Goal: Task Accomplishment & Management: Manage account settings

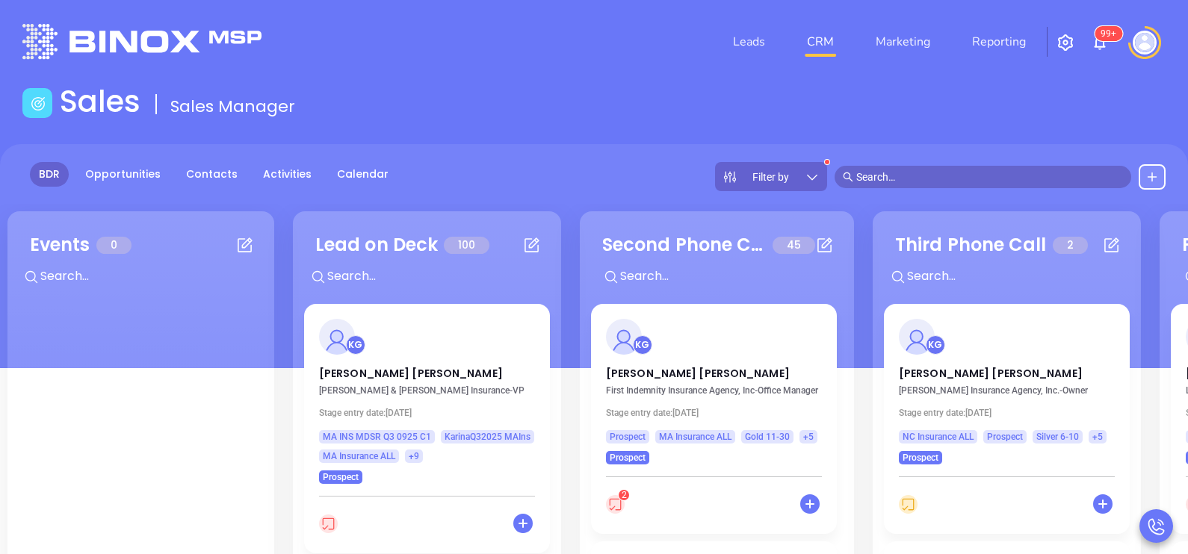
scroll to position [74, 0]
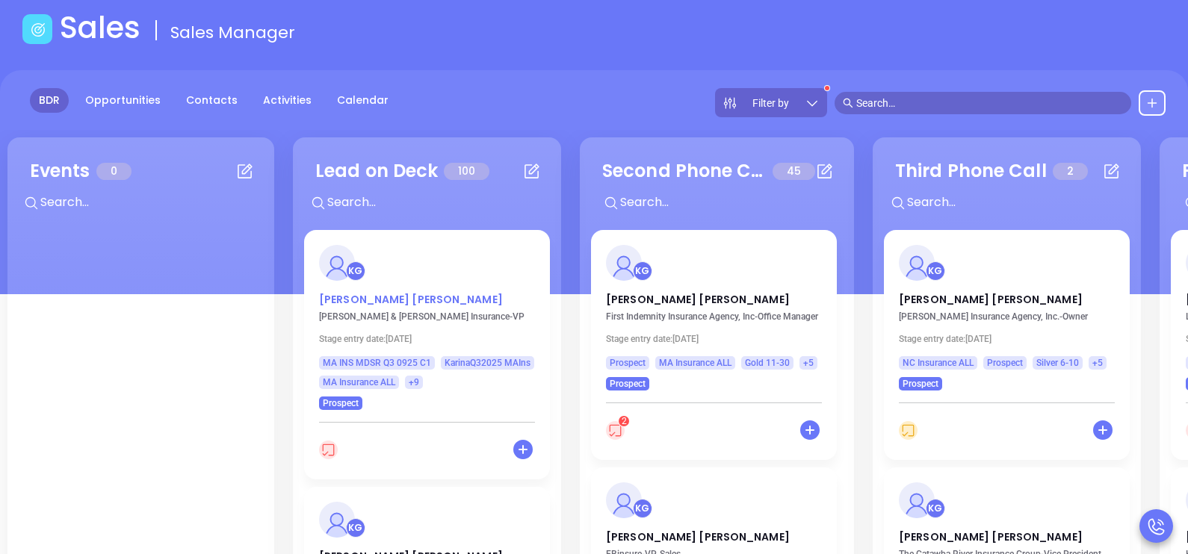
click at [355, 298] on p "[PERSON_NAME]" at bounding box center [427, 295] width 216 height 7
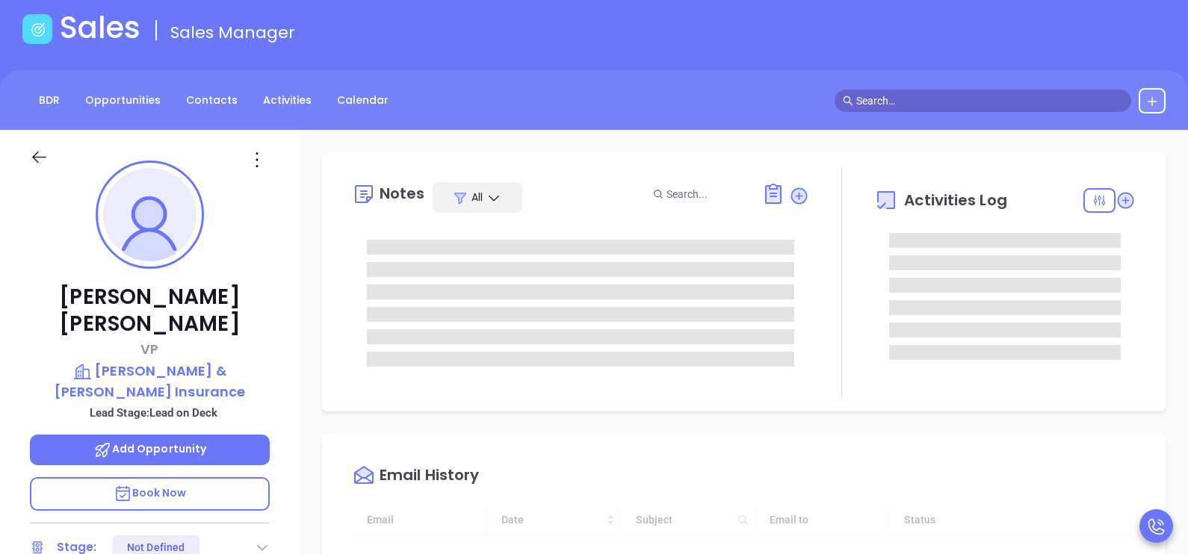
type input "[DATE]"
type input "[PERSON_NAME]"
click at [355, 298] on div at bounding box center [580, 303] width 457 height 157
click at [292, 305] on div "[PERSON_NAME] [PERSON_NAME] & [PERSON_NAME] Insurance Lead Stage: Lead on Deck …" at bounding box center [150, 476] width 300 height 693
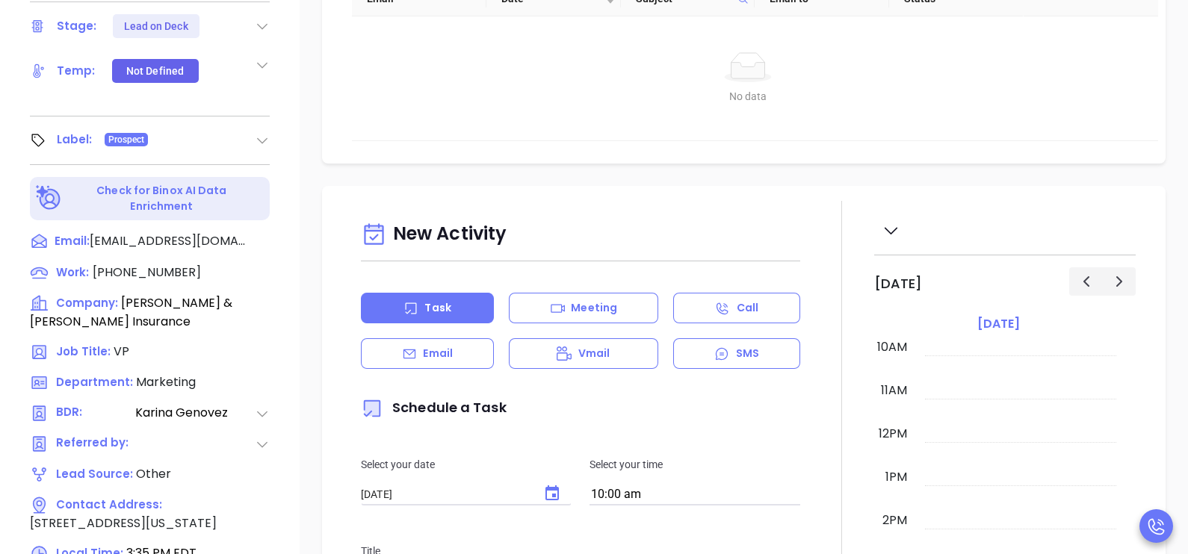
scroll to position [597, 0]
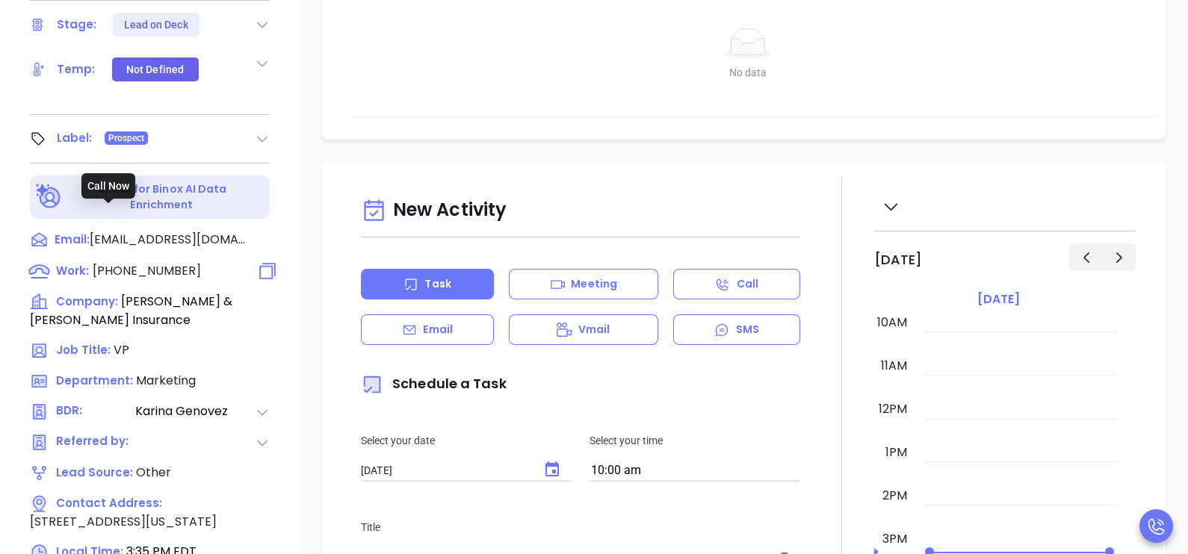
click at [173, 262] on span "[PHONE_NUMBER]" at bounding box center [147, 270] width 108 height 17
type input "[PHONE_NUMBER]"
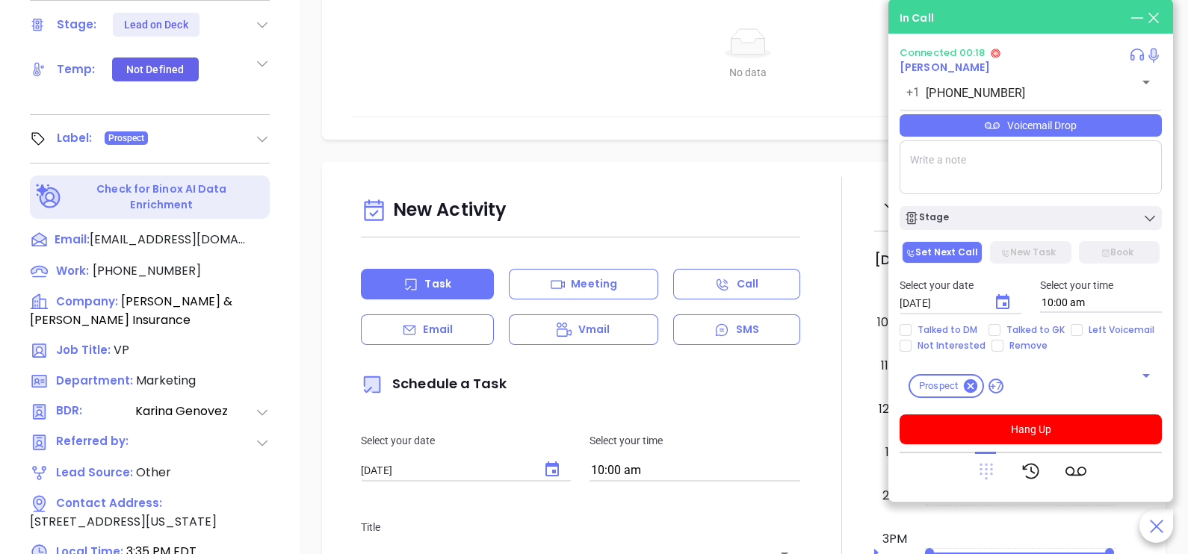
click at [985, 464] on icon at bounding box center [985, 472] width 13 height 16
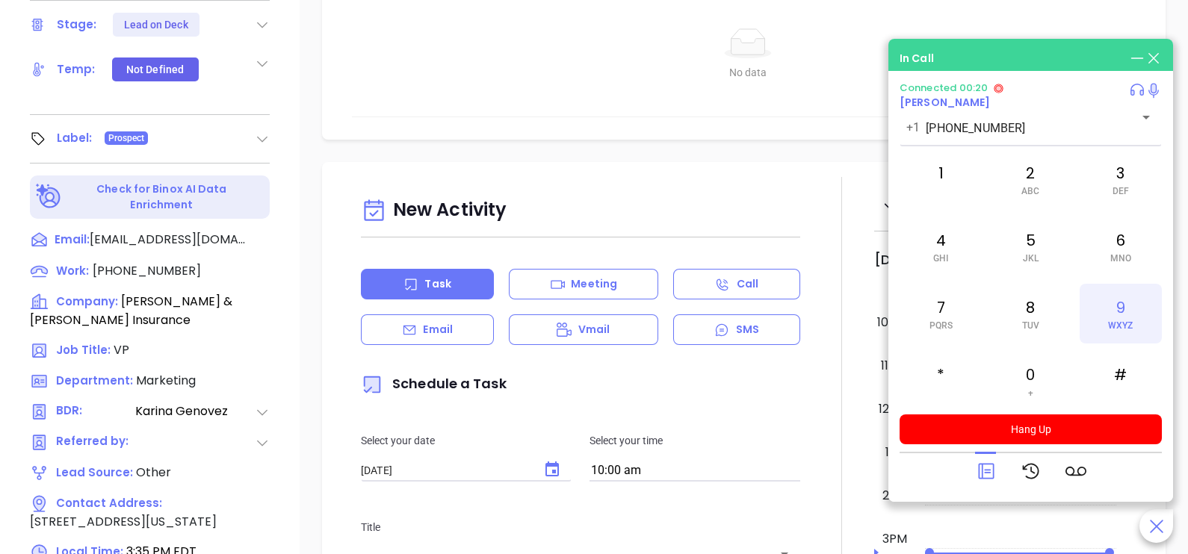
click at [1110, 318] on div "9 WXYZ" at bounding box center [1120, 314] width 82 height 60
click at [1029, 255] on span "JKL" at bounding box center [1031, 258] width 16 height 10
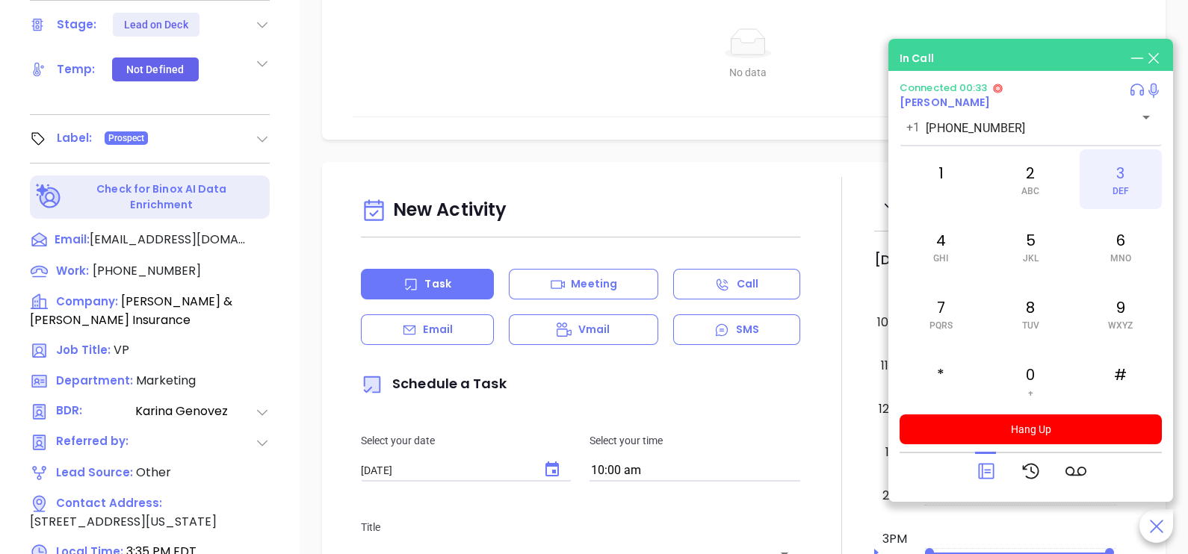
click at [1120, 187] on span "DEF" at bounding box center [1120, 191] width 16 height 10
click at [1041, 175] on div "2 ABC" at bounding box center [1030, 179] width 82 height 60
click at [930, 304] on div "7 PQRS" at bounding box center [940, 314] width 82 height 60
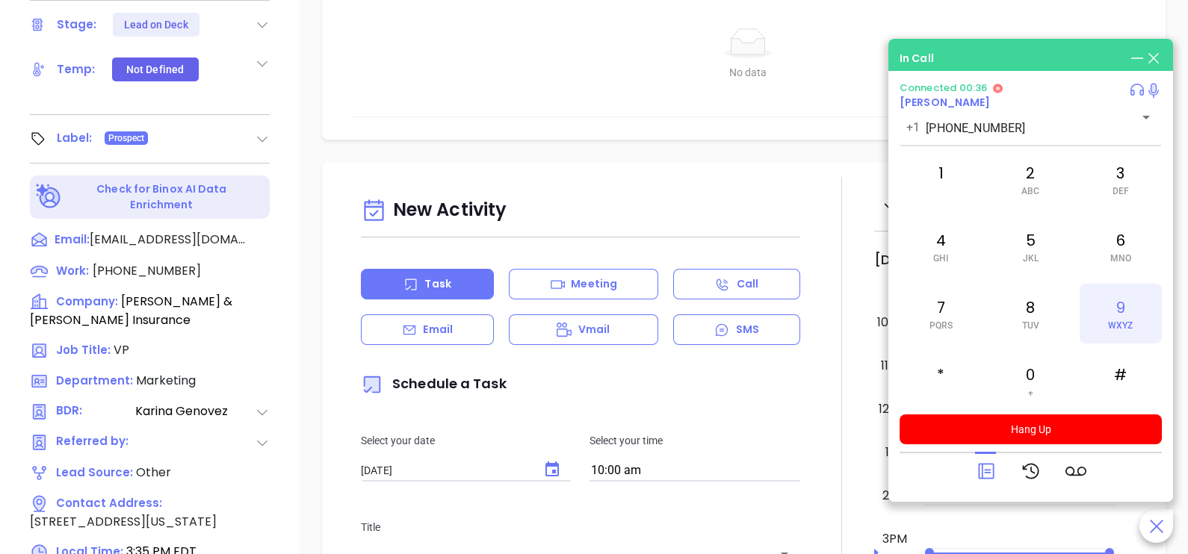
click at [1113, 329] on span "WXYZ" at bounding box center [1120, 325] width 25 height 10
click at [963, 311] on div "7 PQRS" at bounding box center [940, 314] width 82 height 60
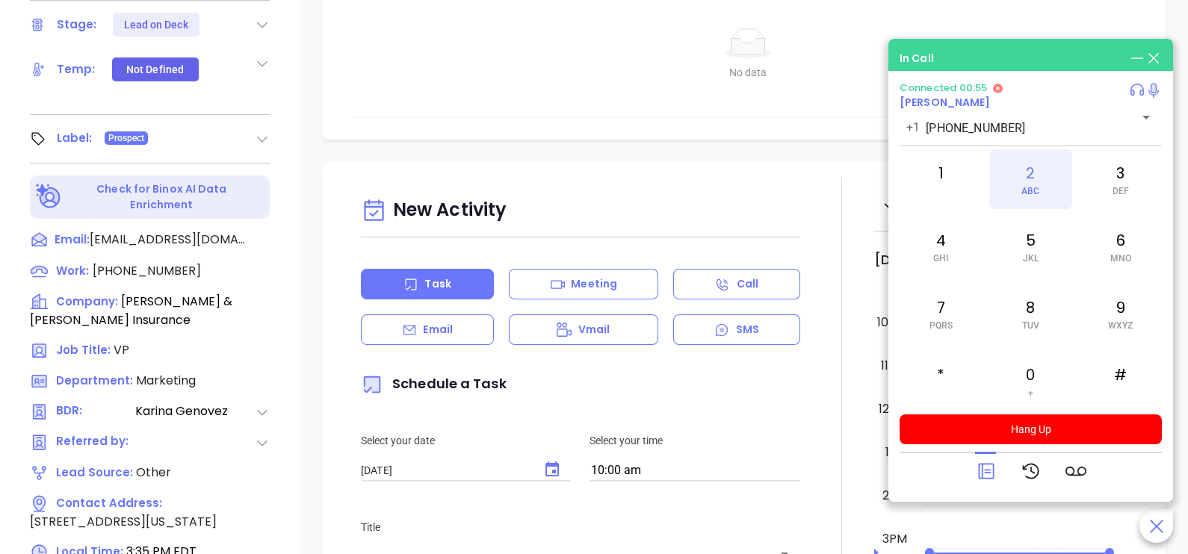
click at [1023, 189] on span "ABC" at bounding box center [1030, 191] width 18 height 10
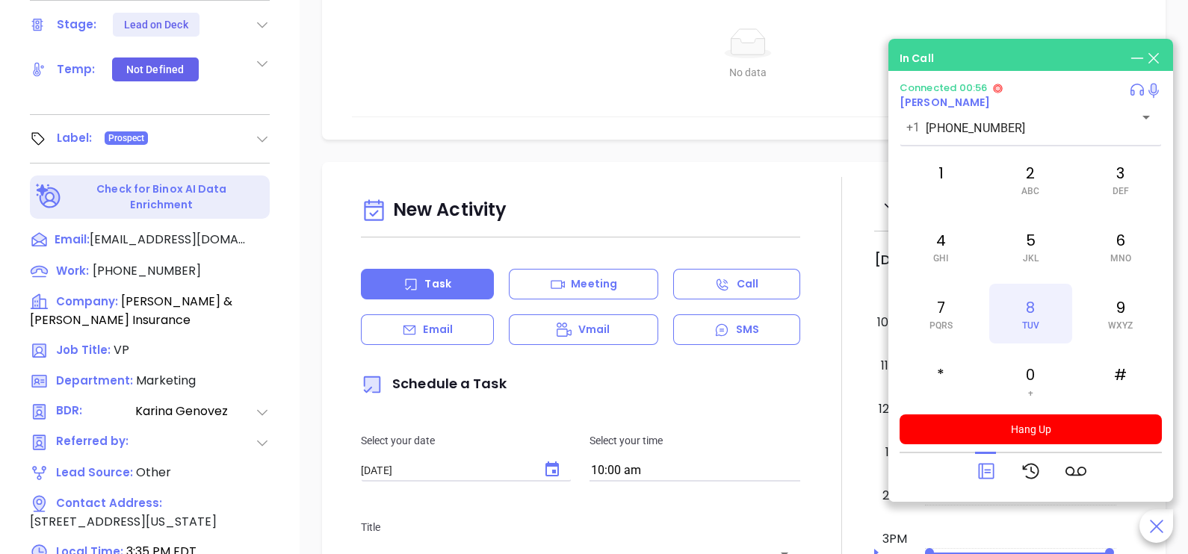
click at [1020, 316] on div "8 TUV" at bounding box center [1030, 314] width 82 height 60
click at [957, 316] on div "7 PQRS" at bounding box center [940, 314] width 82 height 60
click at [946, 271] on div "4 GHI" at bounding box center [940, 247] width 82 height 60
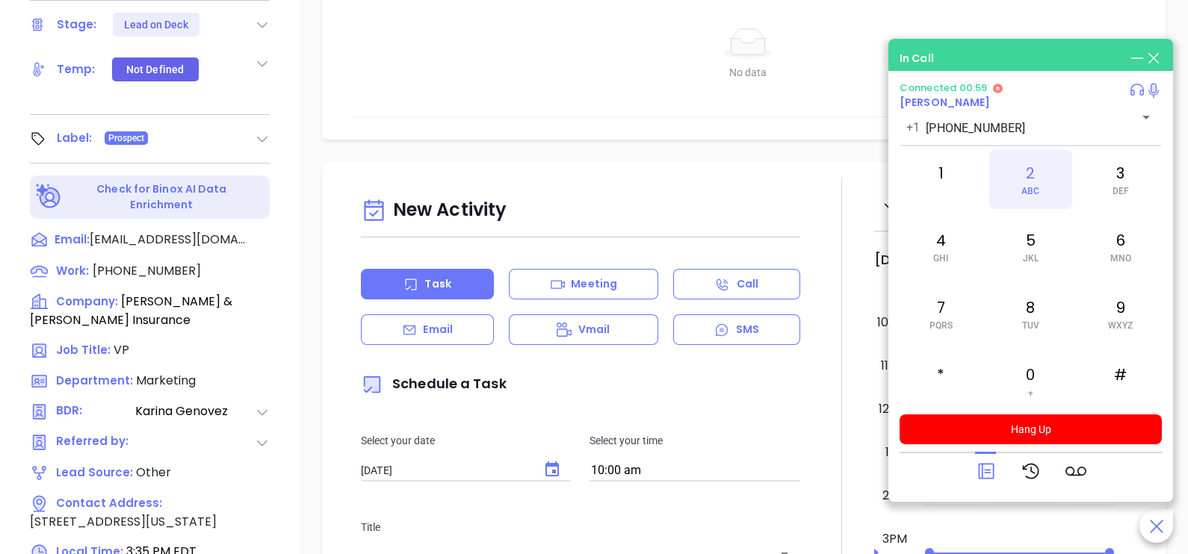
click at [1021, 190] on span "ABC" at bounding box center [1030, 191] width 18 height 10
click at [1046, 247] on div "5 JKL" at bounding box center [1030, 247] width 82 height 60
click at [956, 185] on div "1" at bounding box center [940, 179] width 82 height 60
click at [984, 474] on icon at bounding box center [986, 471] width 21 height 21
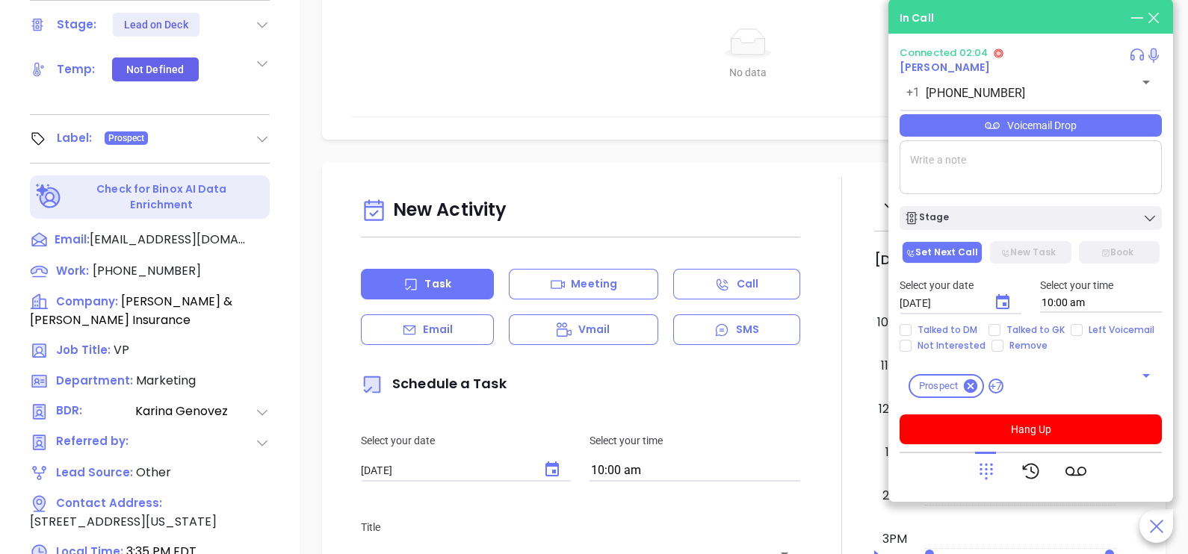
click at [1100, 132] on div "Voicemail Drop" at bounding box center [1030, 125] width 262 height 22
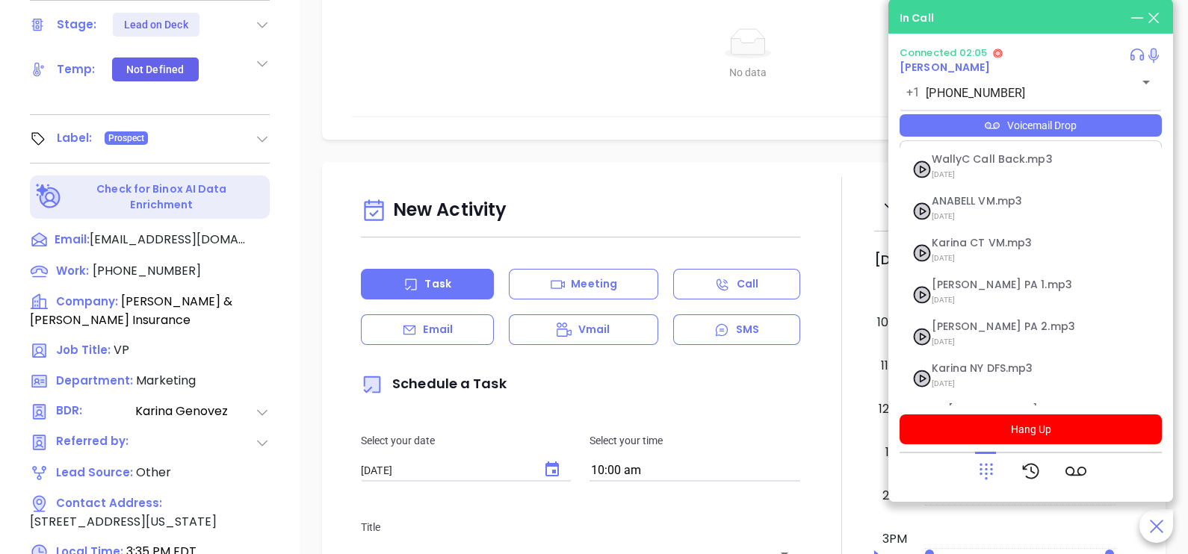
scroll to position [163, 0]
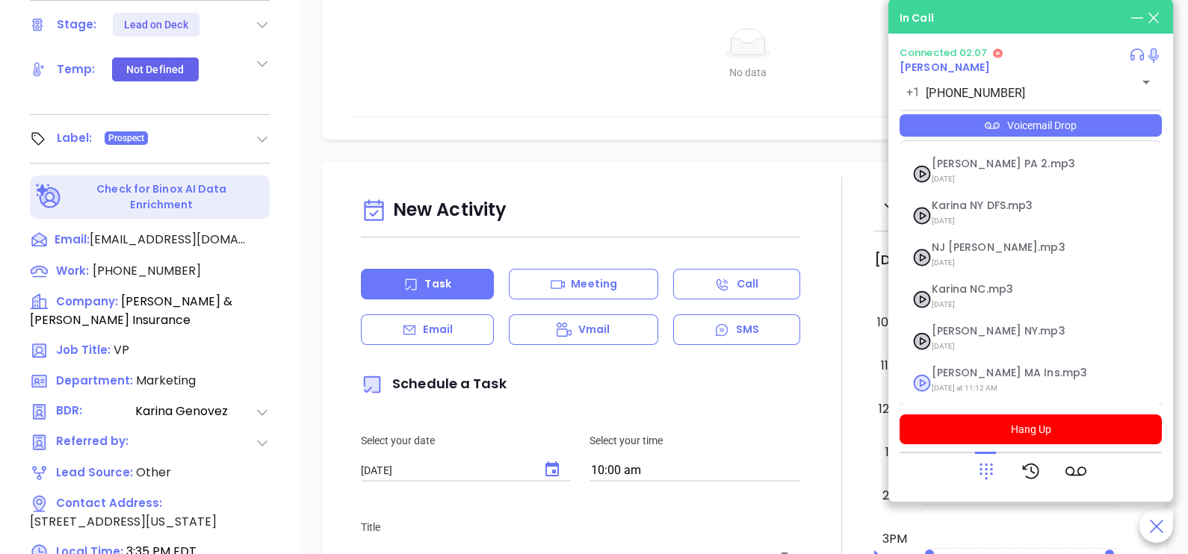
click at [987, 379] on span "[DATE] at 11:12 AM" at bounding box center [1012, 388] width 161 height 19
checkbox input "true"
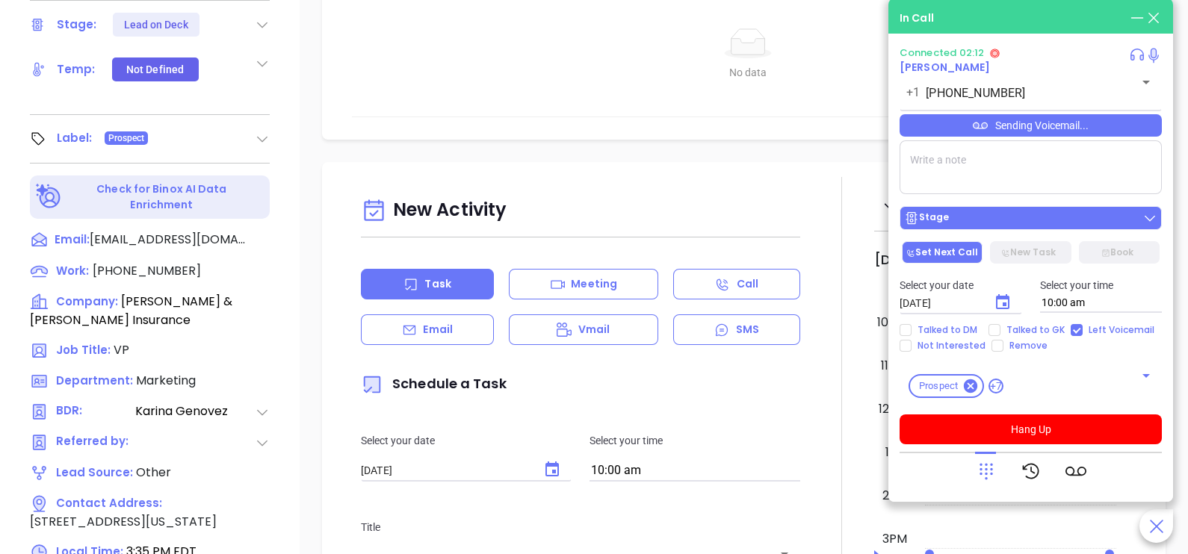
click at [1046, 219] on div "Stage" at bounding box center [1030, 218] width 253 height 15
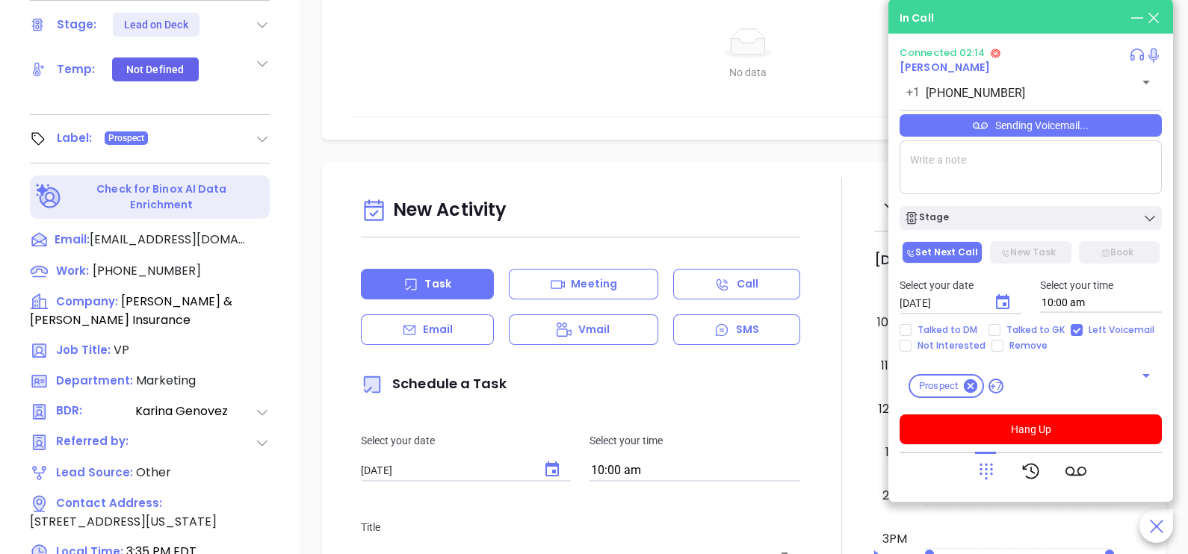
click at [1021, 174] on textarea at bounding box center [1030, 167] width 262 height 54
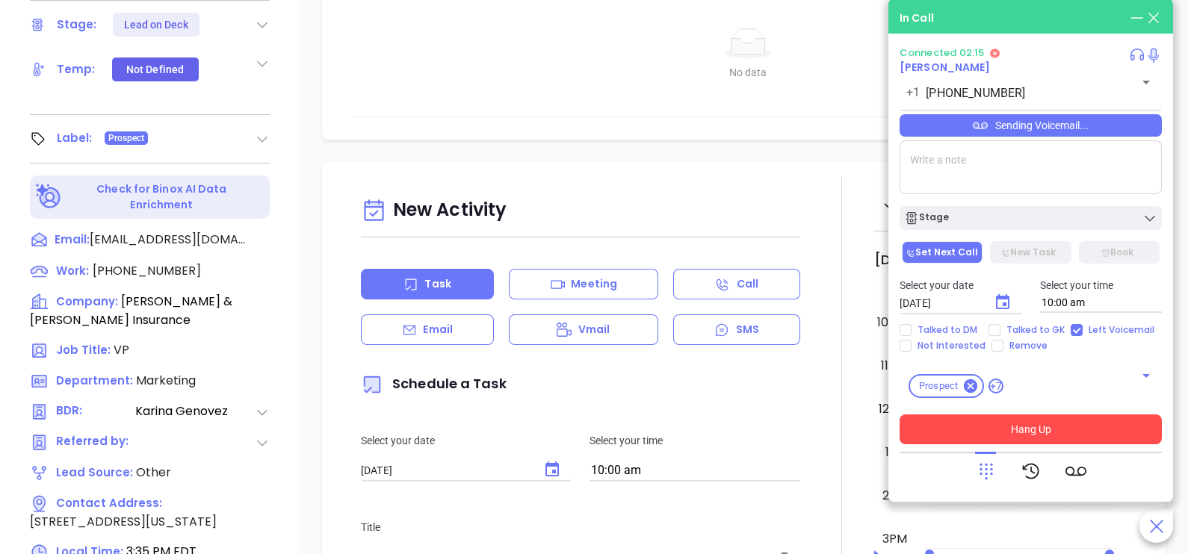
click at [1020, 439] on button "Hang Up" at bounding box center [1030, 430] width 262 height 30
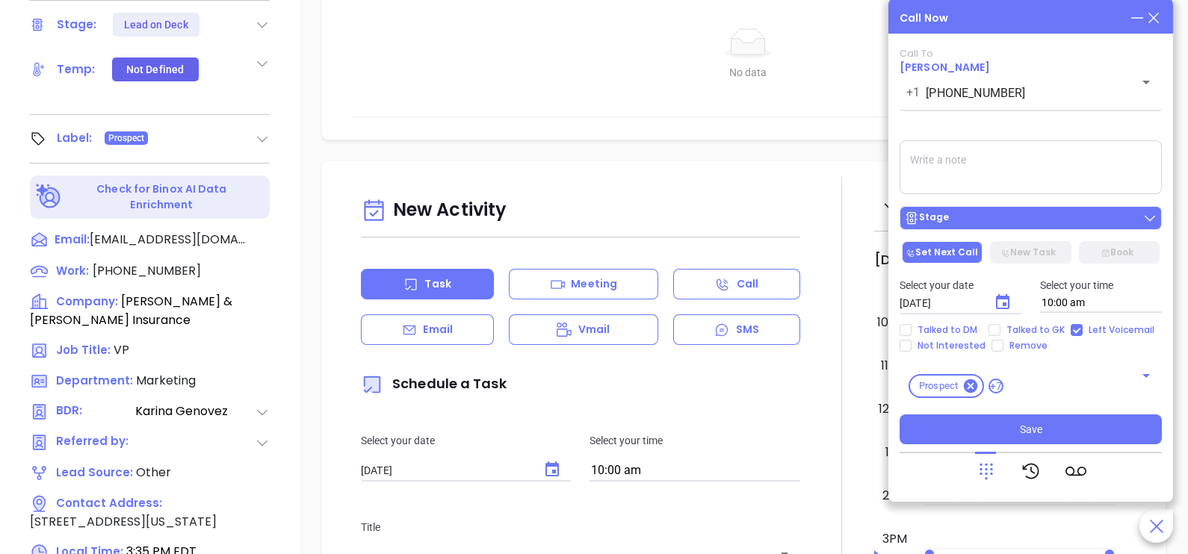
click at [1035, 224] on div "Stage" at bounding box center [1030, 218] width 253 height 15
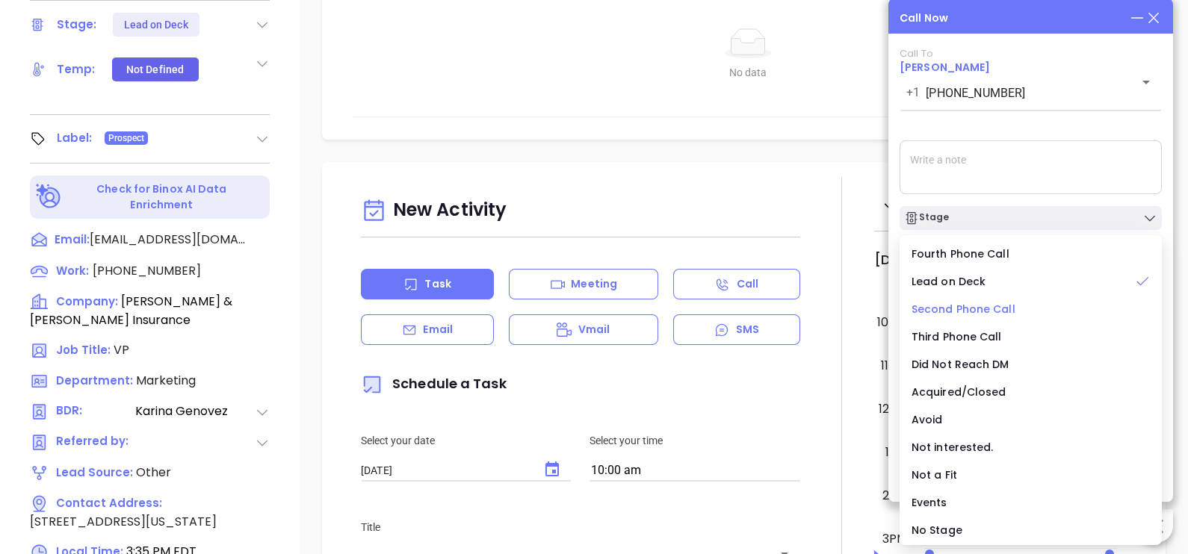
click at [1000, 305] on span "Second Phone Call" at bounding box center [963, 309] width 104 height 15
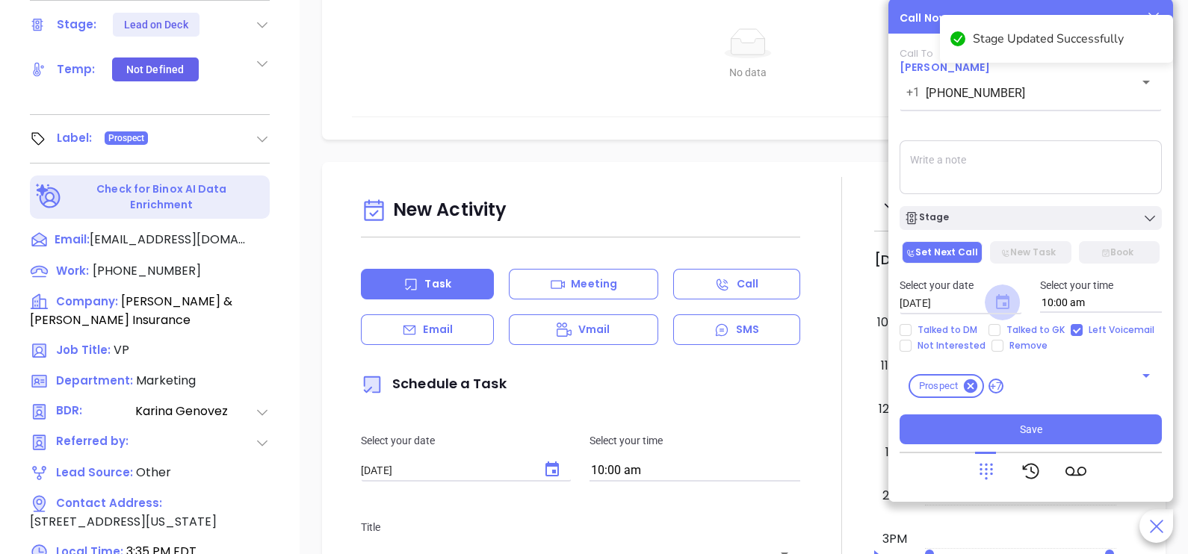
click at [1001, 300] on icon "Choose date, selected date is Sep 30, 2025" at bounding box center [1002, 301] width 13 height 15
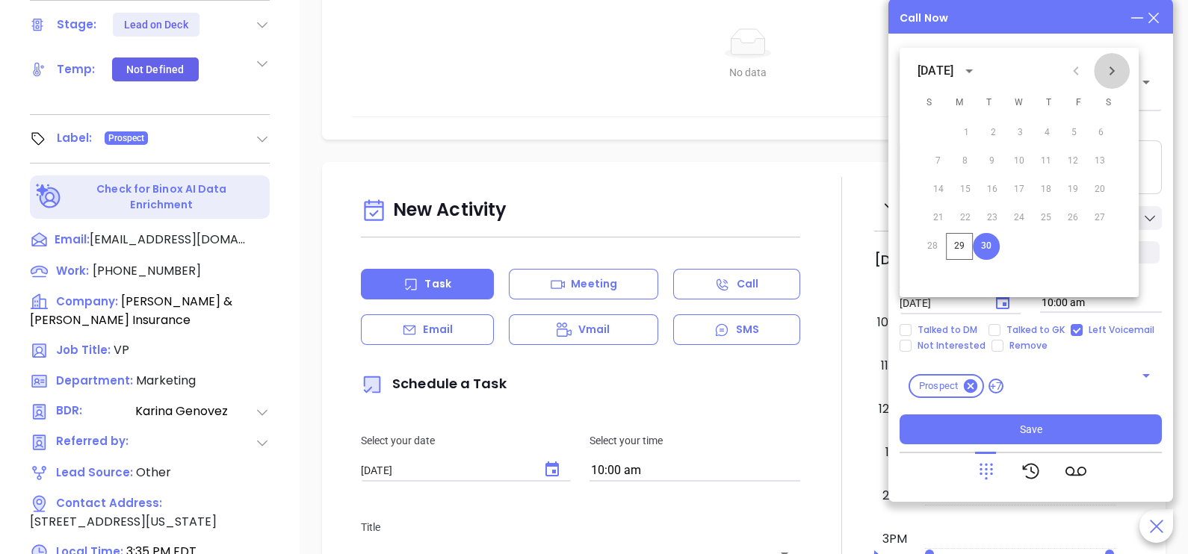
click at [1109, 72] on icon "Next month" at bounding box center [1112, 71] width 18 height 18
click at [1025, 131] on button "1" at bounding box center [1023, 133] width 27 height 27
type input "[DATE]"
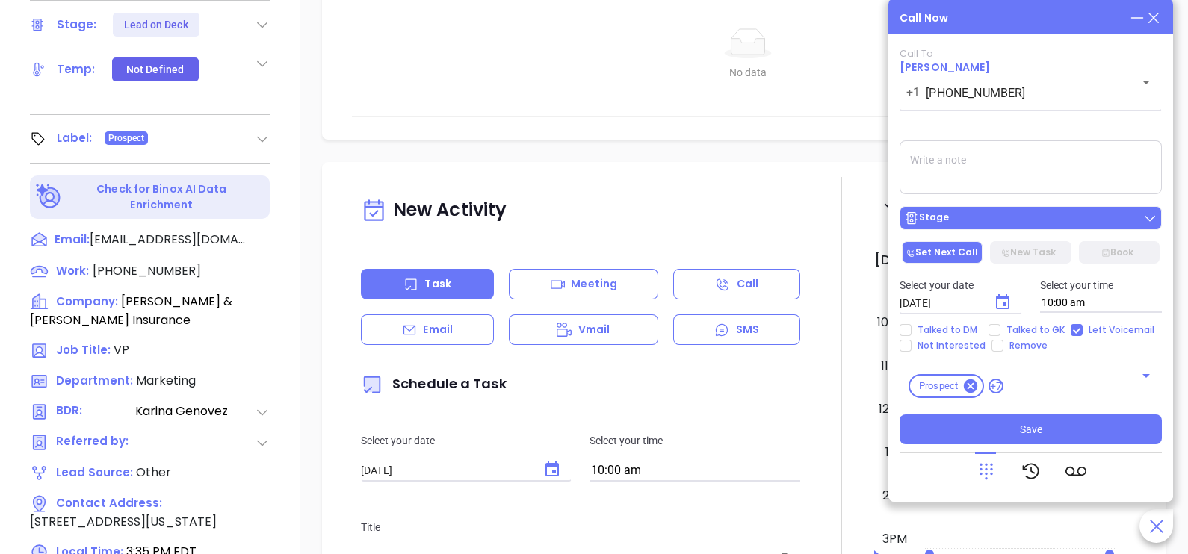
click at [1005, 215] on div "Stage" at bounding box center [1030, 218] width 253 height 15
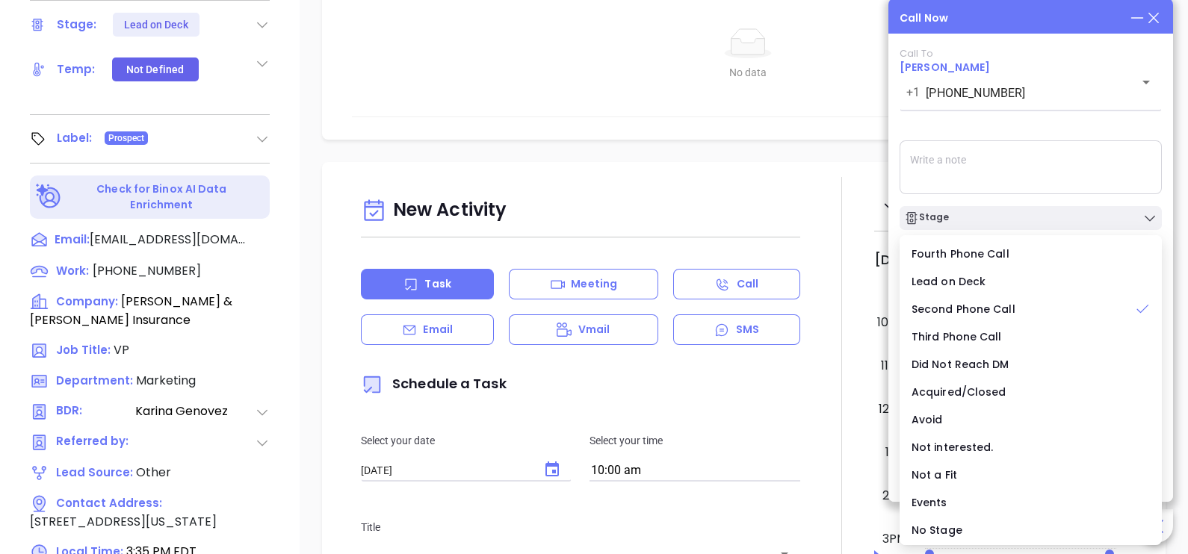
click at [1022, 135] on div "Call To [PERSON_NAME] [PHONE_NUMBER] ​ Sending Voicemail... Stage Set Next Call…" at bounding box center [1030, 246] width 262 height 397
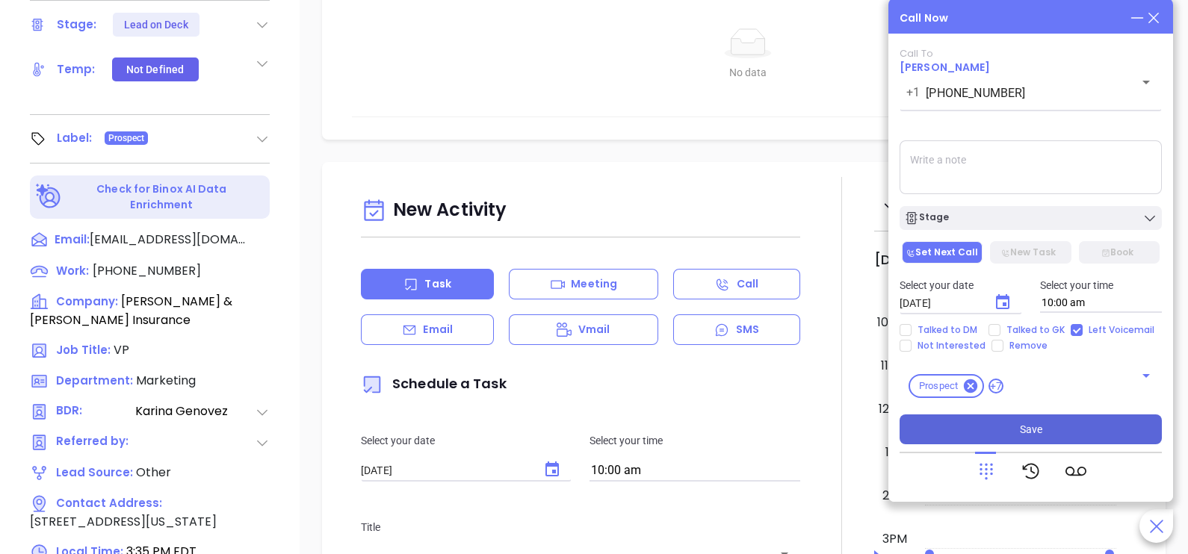
click at [1025, 426] on span "Save" at bounding box center [1031, 429] width 22 height 16
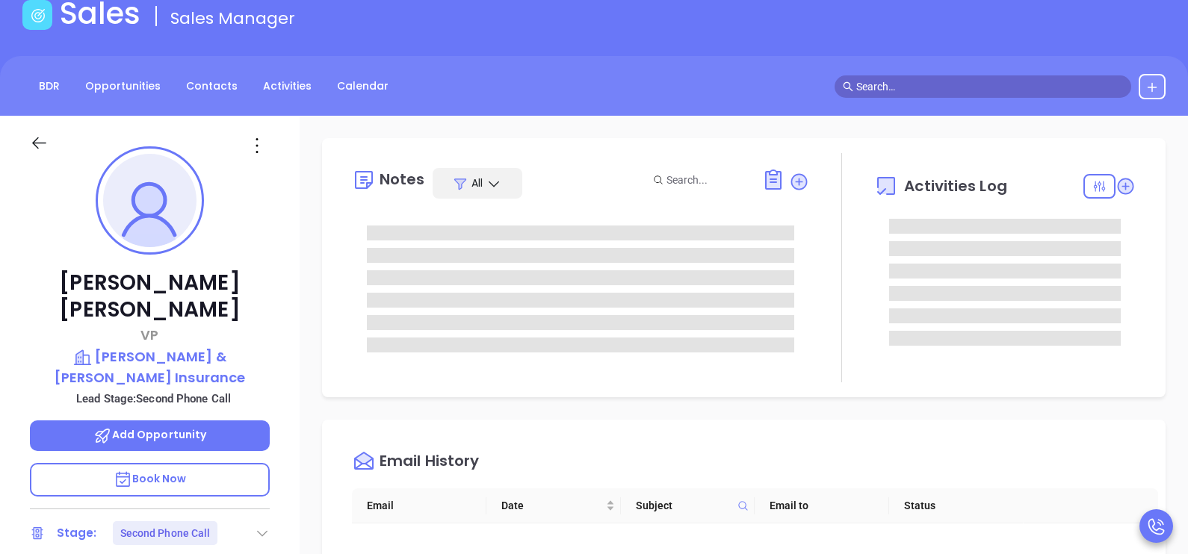
scroll to position [0, 0]
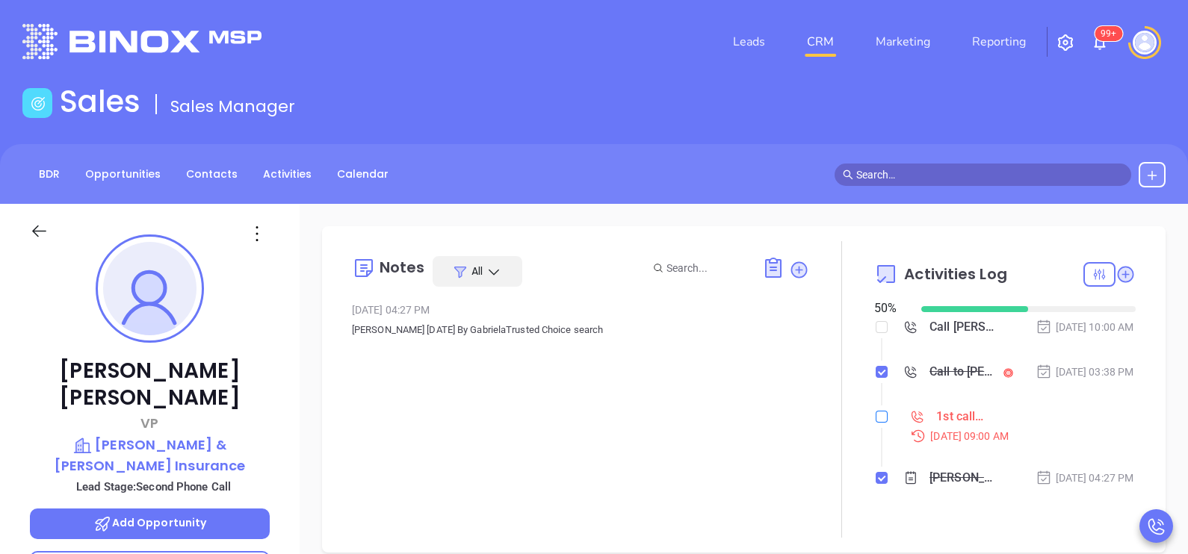
click at [876, 423] on input "checkbox" at bounding box center [882, 417] width 12 height 12
checkbox input "true"
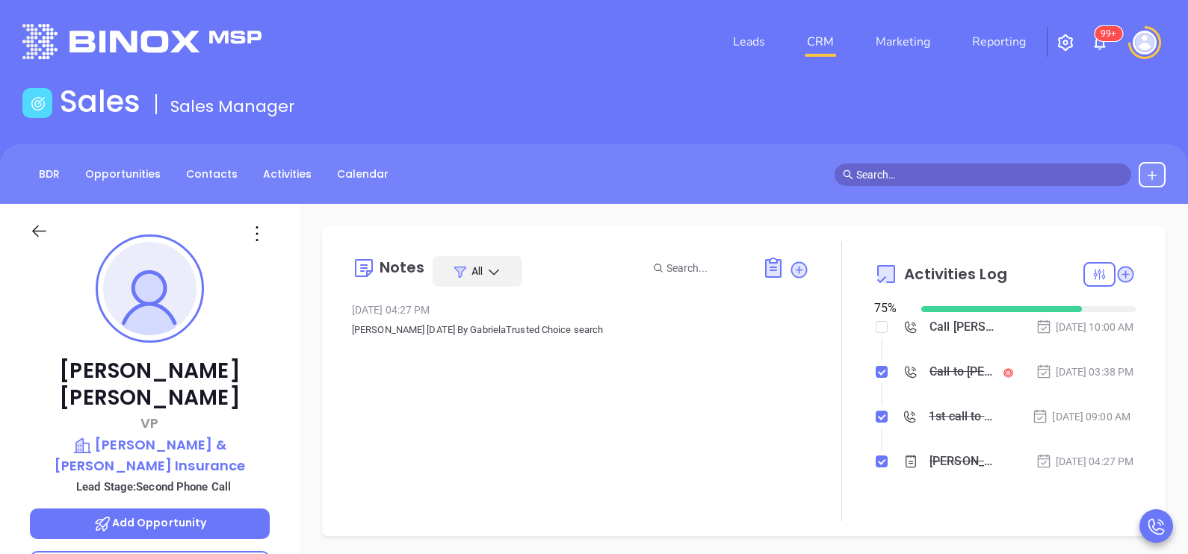
click at [37, 228] on icon at bounding box center [39, 231] width 19 height 19
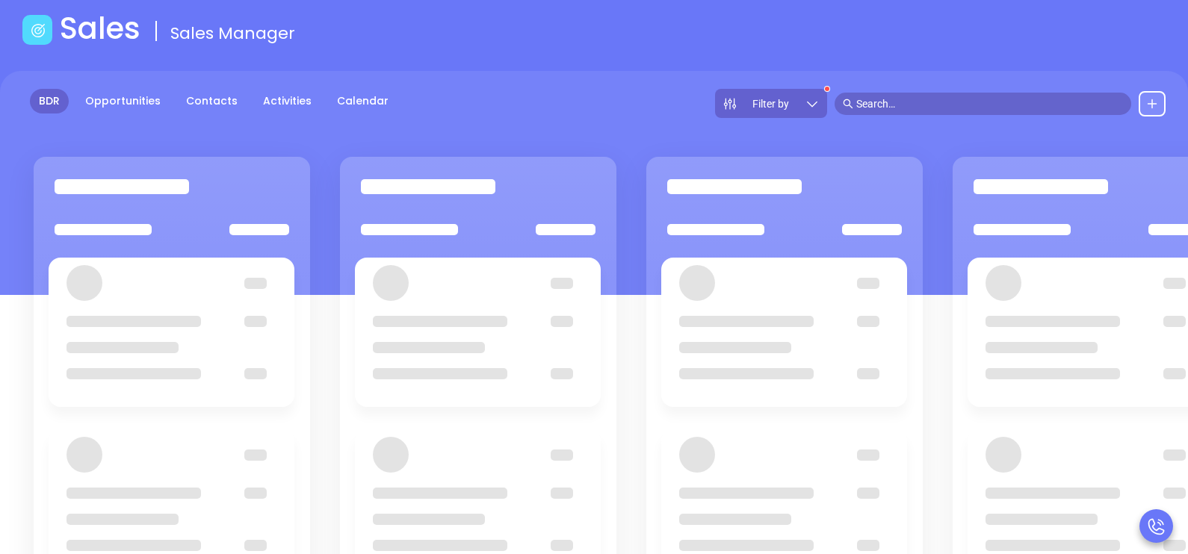
scroll to position [74, 0]
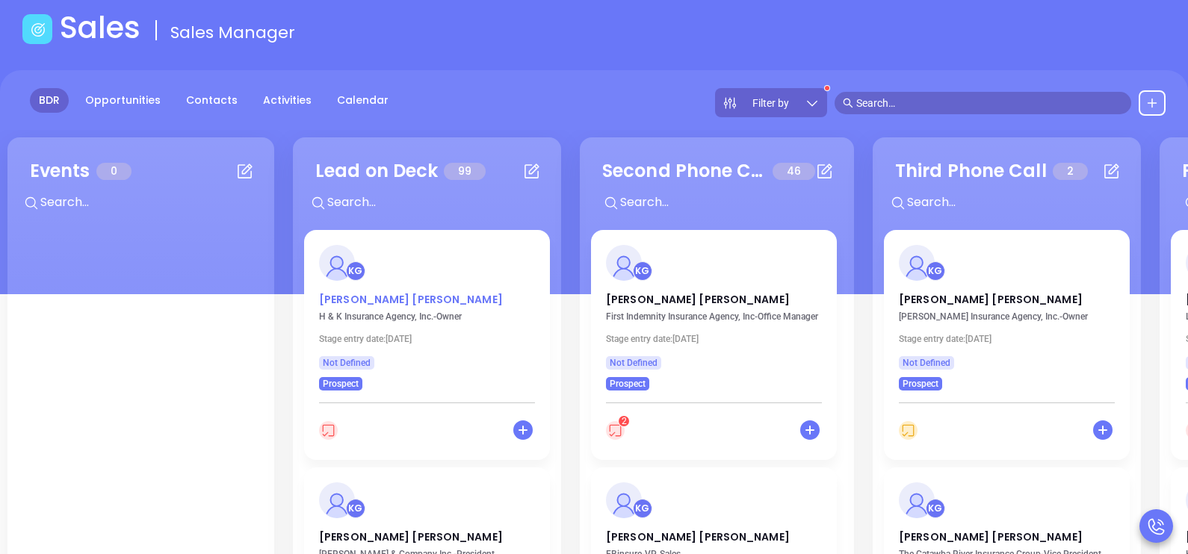
click at [374, 297] on p "[PERSON_NAME]" at bounding box center [427, 295] width 216 height 7
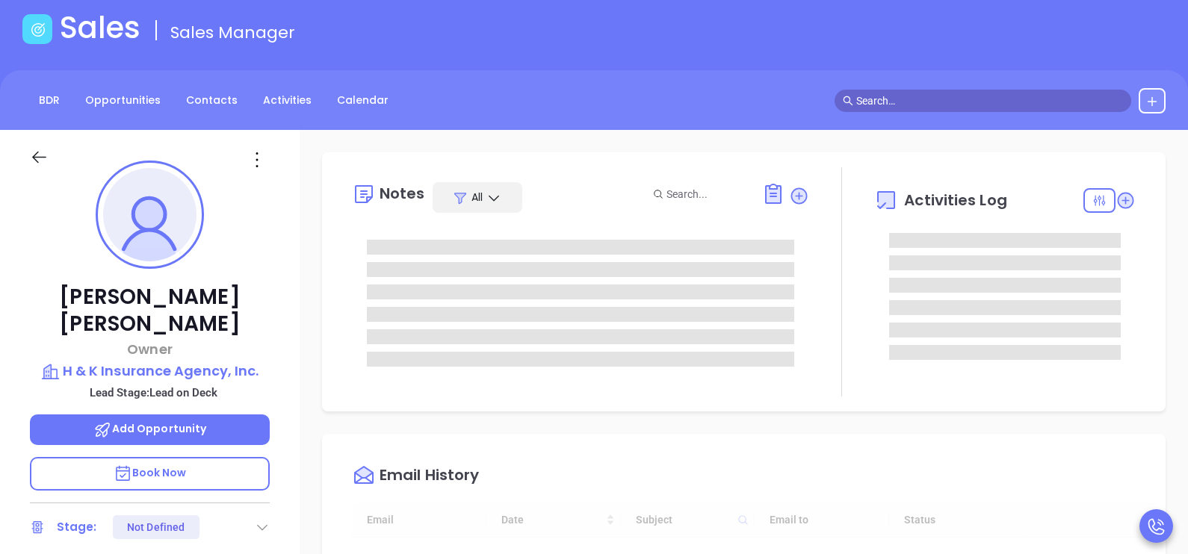
type input "[DATE]"
click at [284, 396] on div "[PERSON_NAME] Owner H & K Insurance Agency, Inc. Lead Stage: Lead on Deck Add O…" at bounding box center [150, 476] width 300 height 693
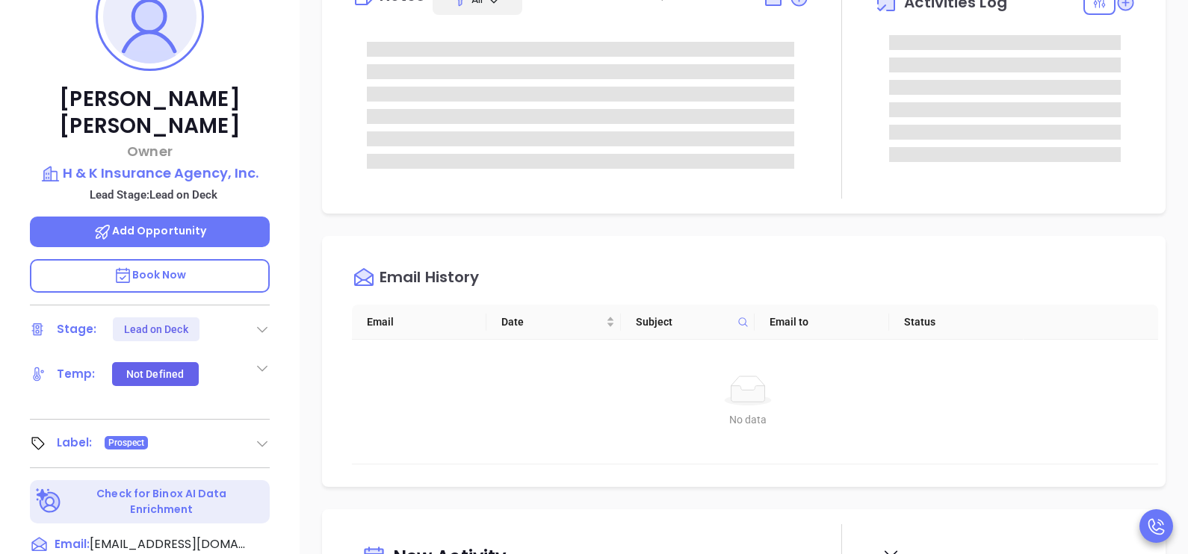
scroll to position [486, 0]
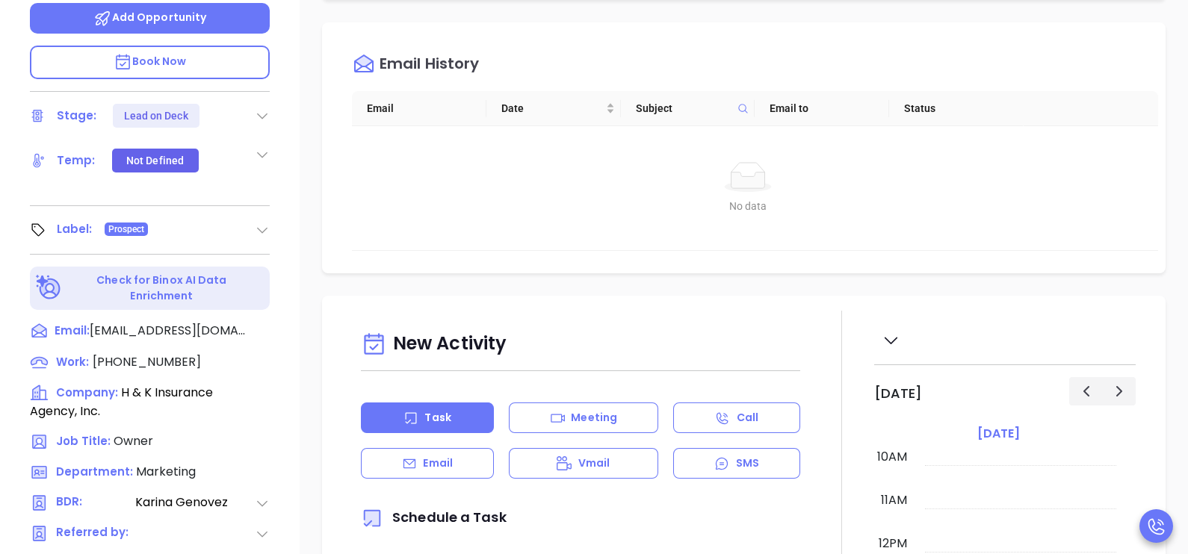
type input "[PERSON_NAME]"
click at [166, 353] on span "[PHONE_NUMBER]" at bounding box center [147, 361] width 108 height 17
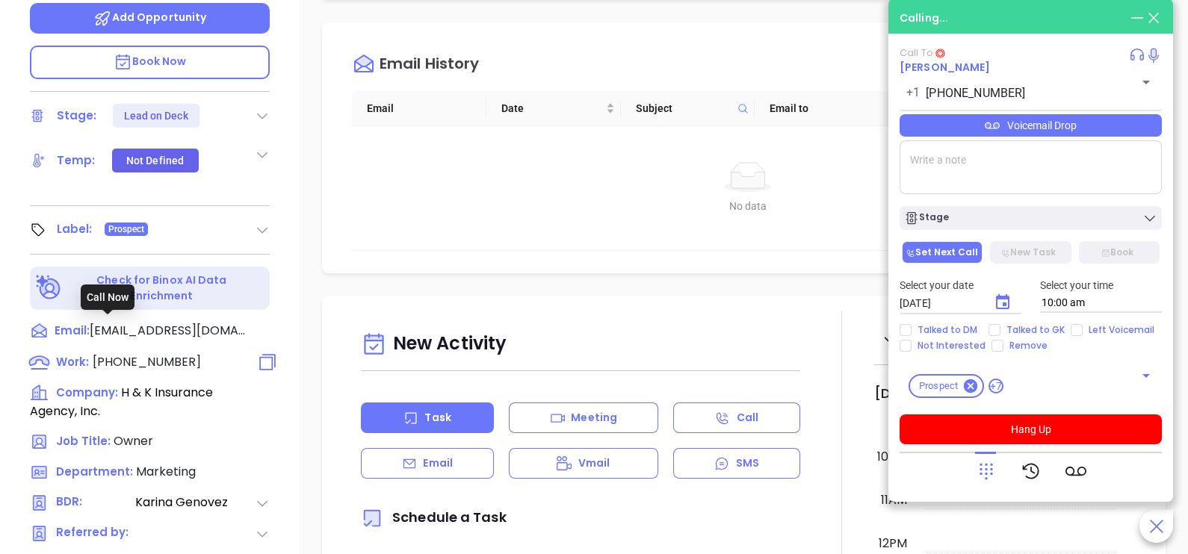
type input "[PHONE_NUMBER]"
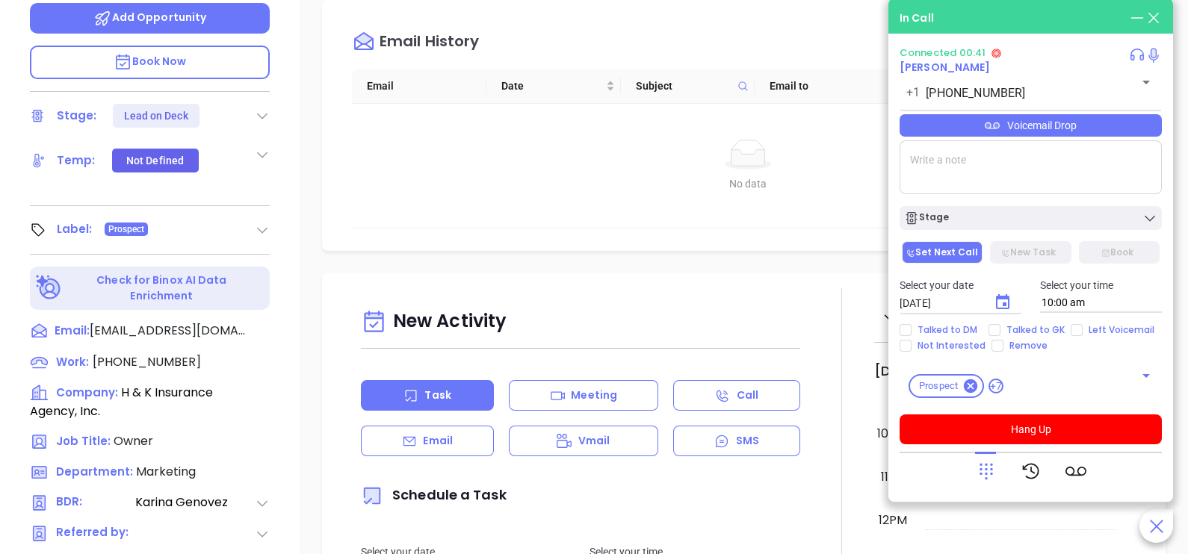
click at [990, 466] on icon at bounding box center [986, 471] width 21 height 21
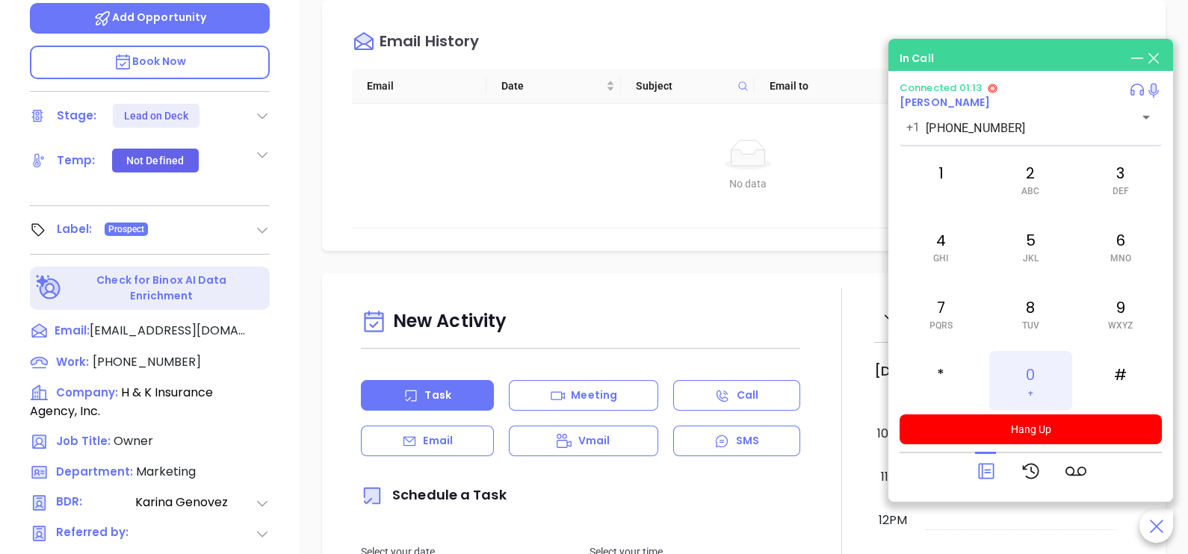
click at [1028, 385] on div "0 +" at bounding box center [1030, 381] width 82 height 60
click at [991, 483] on div at bounding box center [986, 471] width 21 height 39
click at [988, 467] on icon at bounding box center [986, 471] width 21 height 21
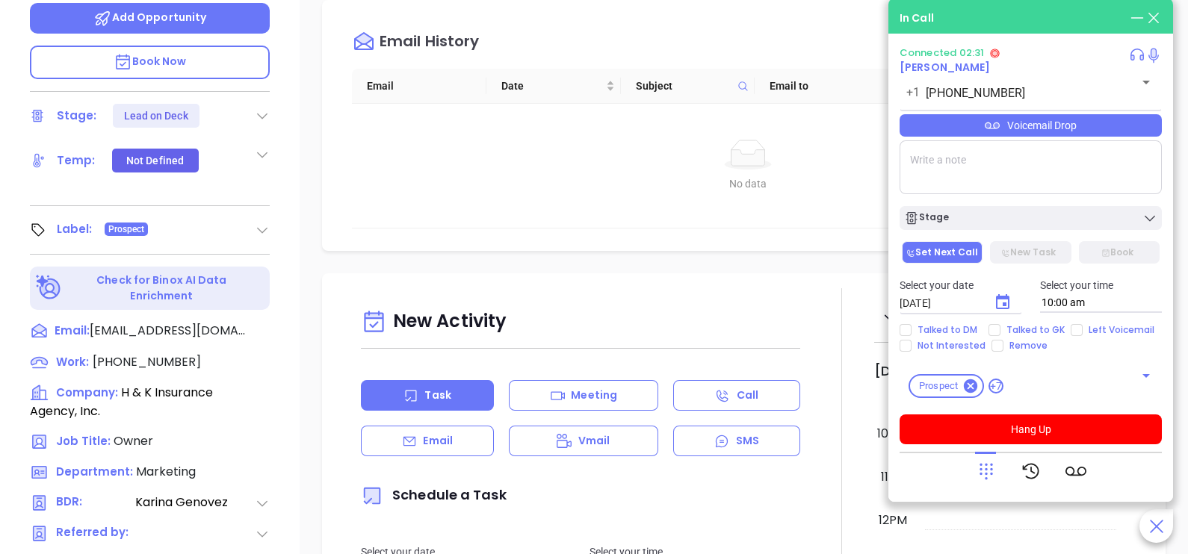
click at [1105, 123] on div "Voicemail Drop" at bounding box center [1030, 125] width 262 height 22
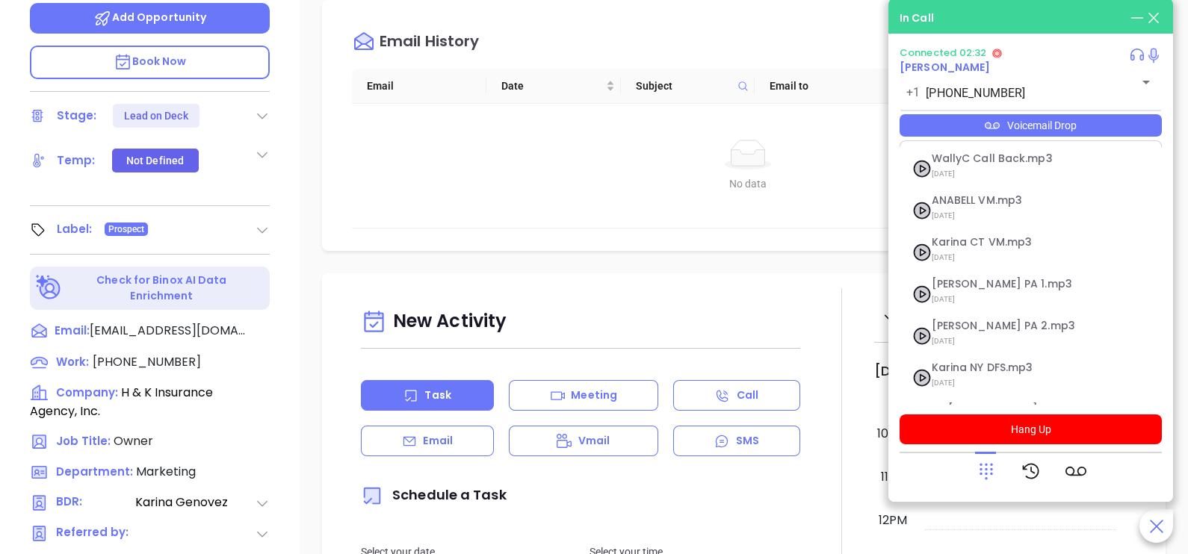
scroll to position [163, 0]
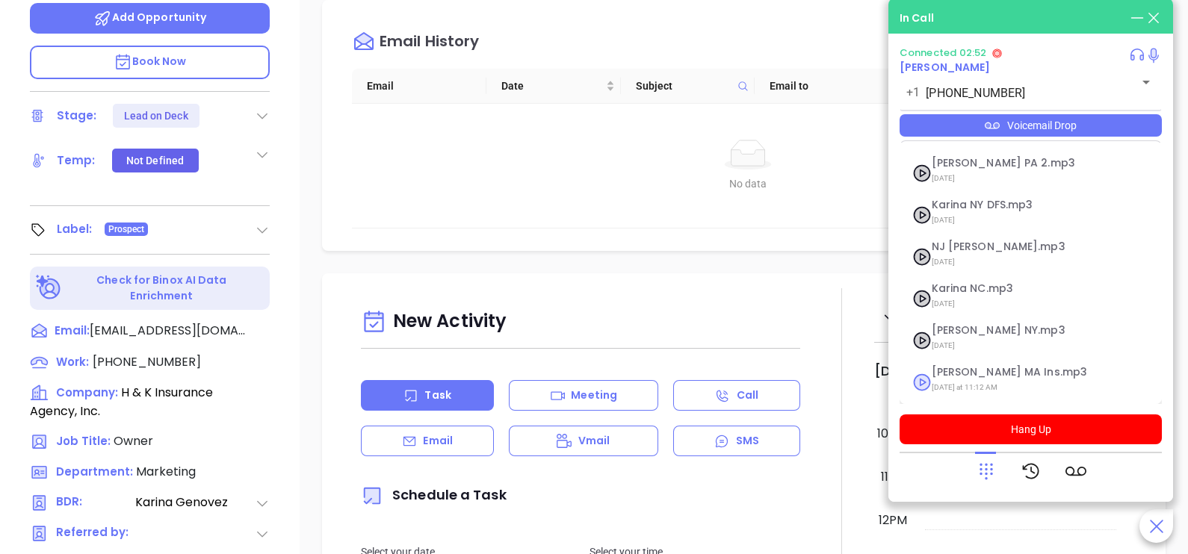
click at [986, 378] on span "[DATE] at 11:12 AM" at bounding box center [1012, 387] width 161 height 19
checkbox input "true"
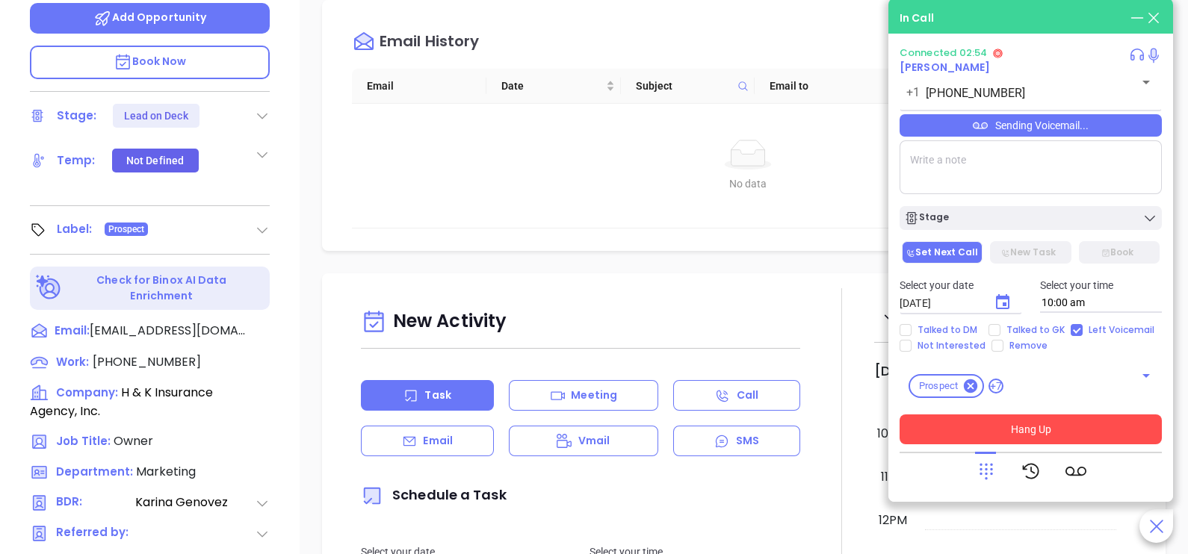
click at [1026, 430] on button "Hang Up" at bounding box center [1030, 430] width 262 height 30
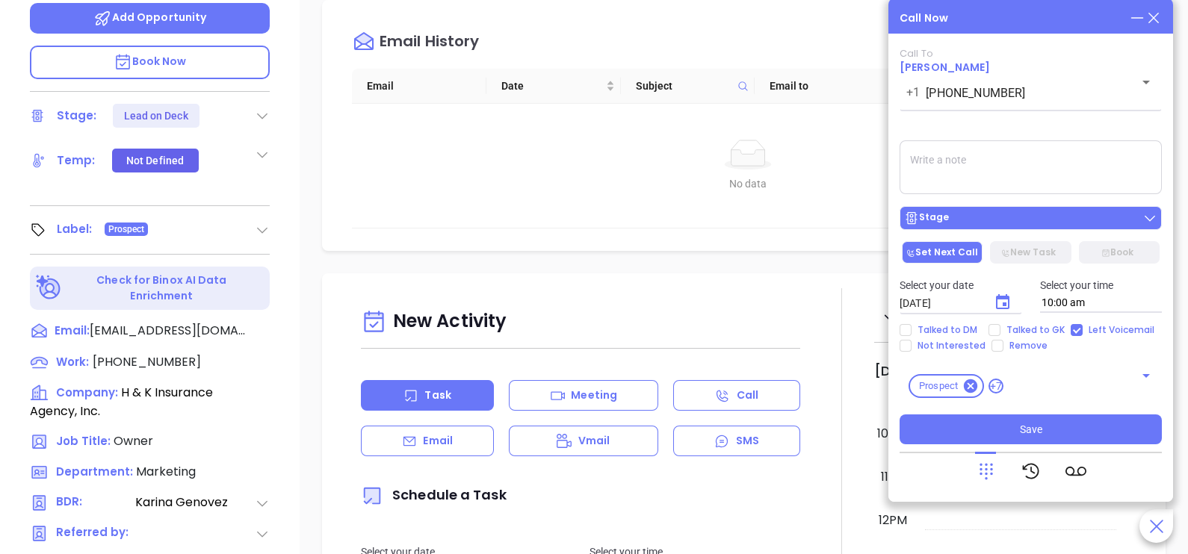
click at [1072, 220] on div "Stage" at bounding box center [1030, 218] width 253 height 15
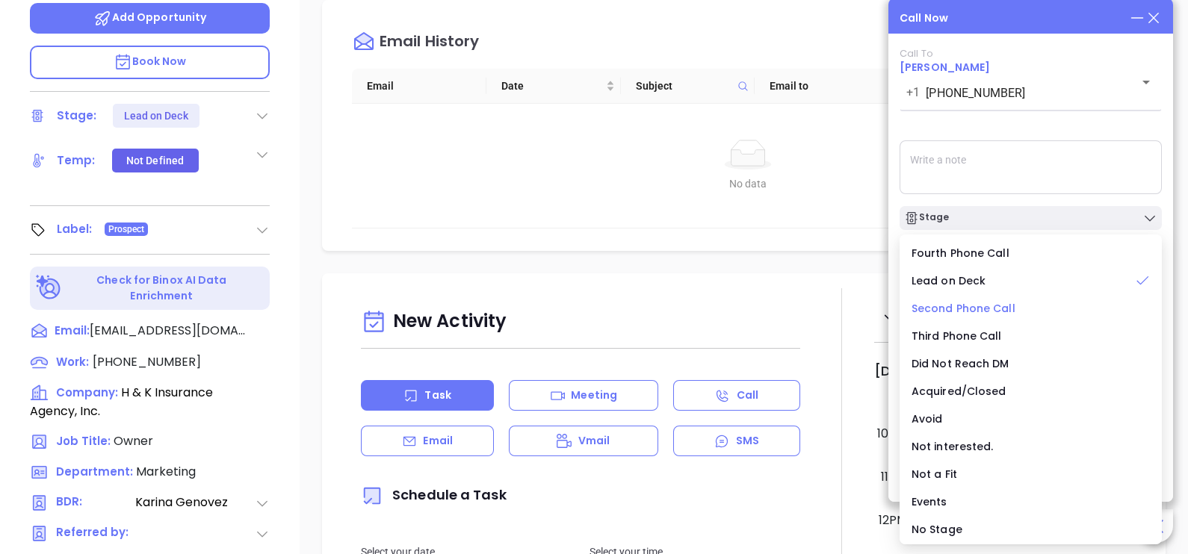
click at [1005, 309] on span "Second Phone Call" at bounding box center [963, 308] width 104 height 15
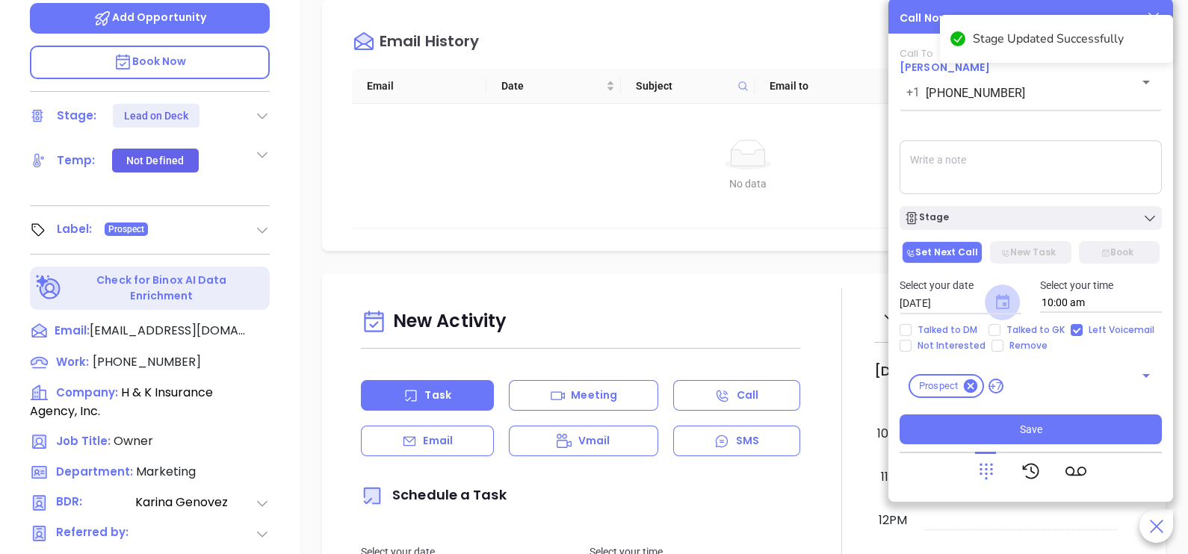
click at [1003, 306] on icon "Choose date, selected date is Sep 30, 2025" at bounding box center [1002, 301] width 13 height 15
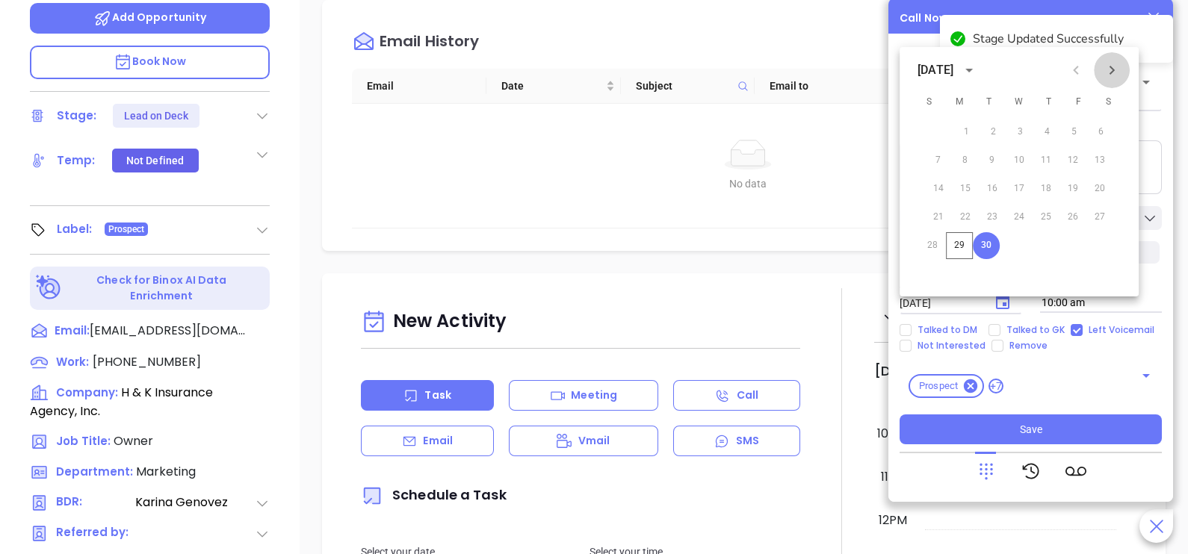
click at [1110, 71] on icon "Next month" at bounding box center [1112, 70] width 18 height 18
click at [1025, 133] on button "1" at bounding box center [1023, 132] width 27 height 27
type input "[DATE]"
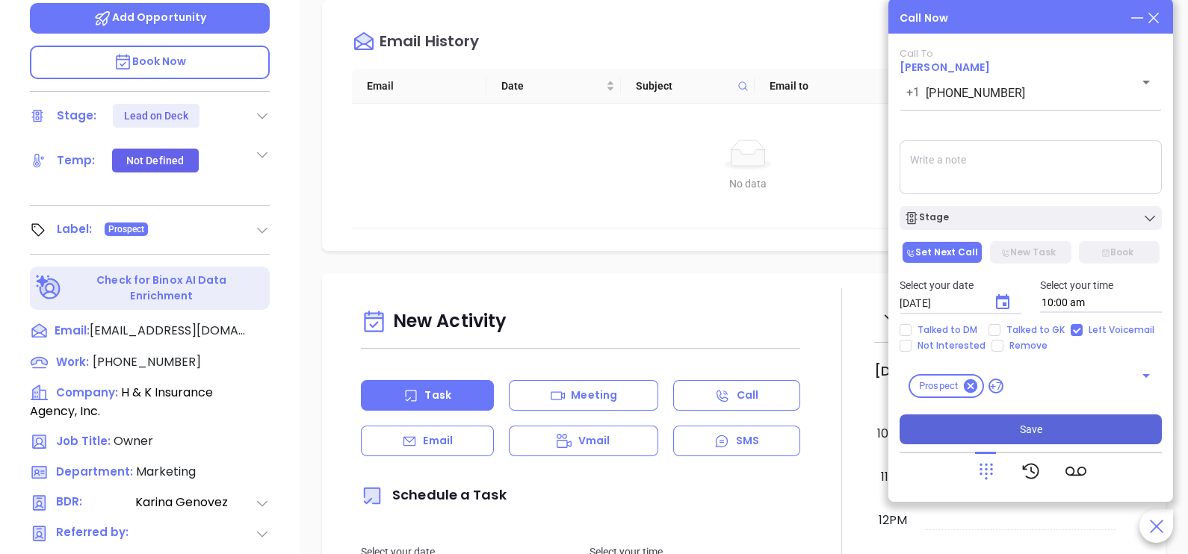
click at [1044, 423] on button "Save" at bounding box center [1030, 430] width 262 height 30
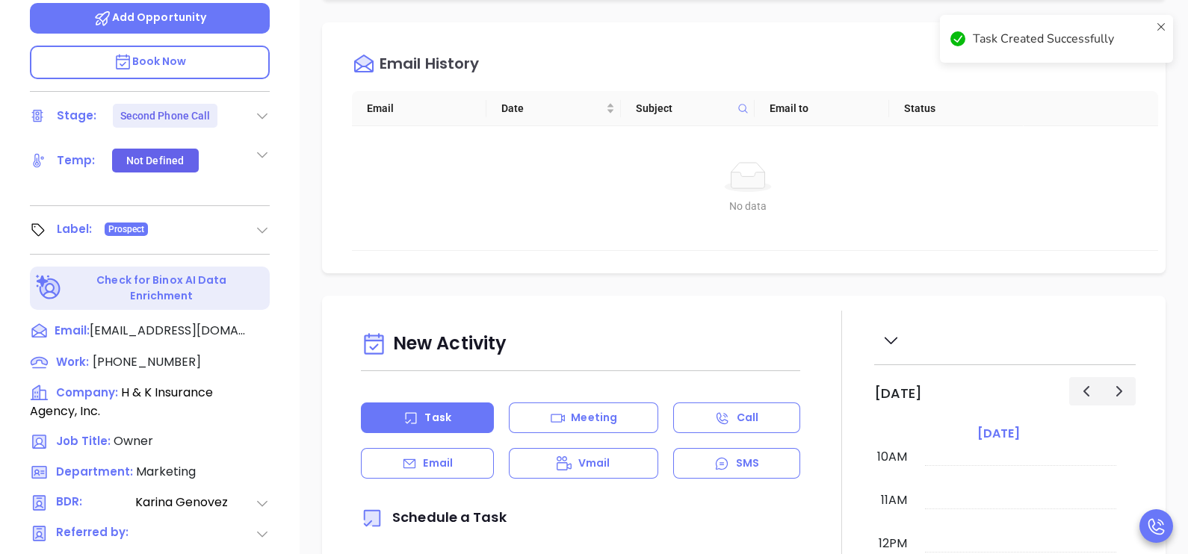
click at [1173, 199] on div "Notes All Activities Log Email History Email Date Subject Email to Status No da…" at bounding box center [744, 241] width 888 height 1046
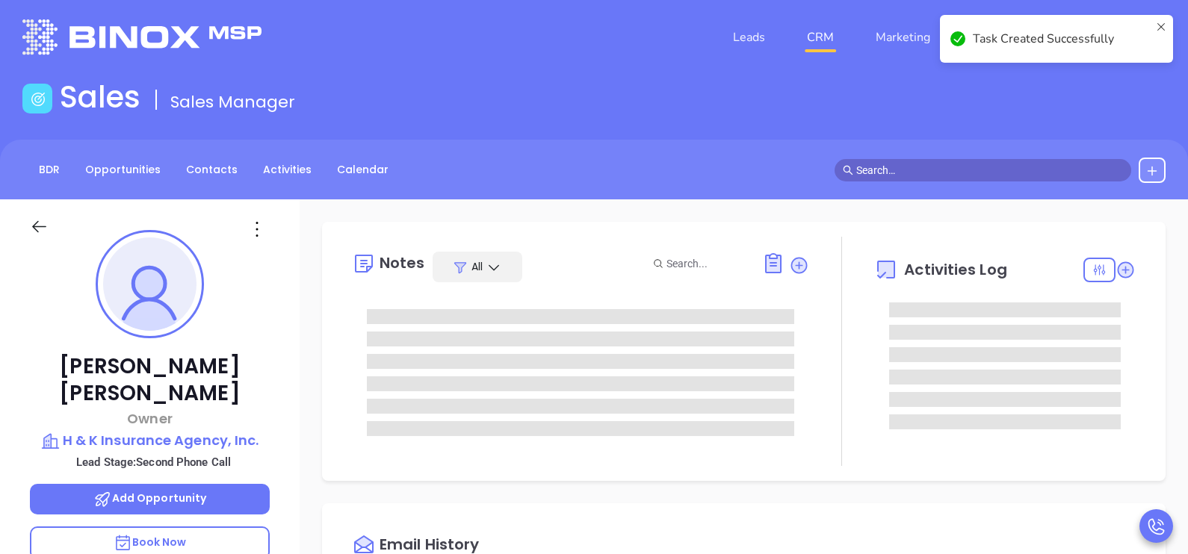
scroll to position [0, 0]
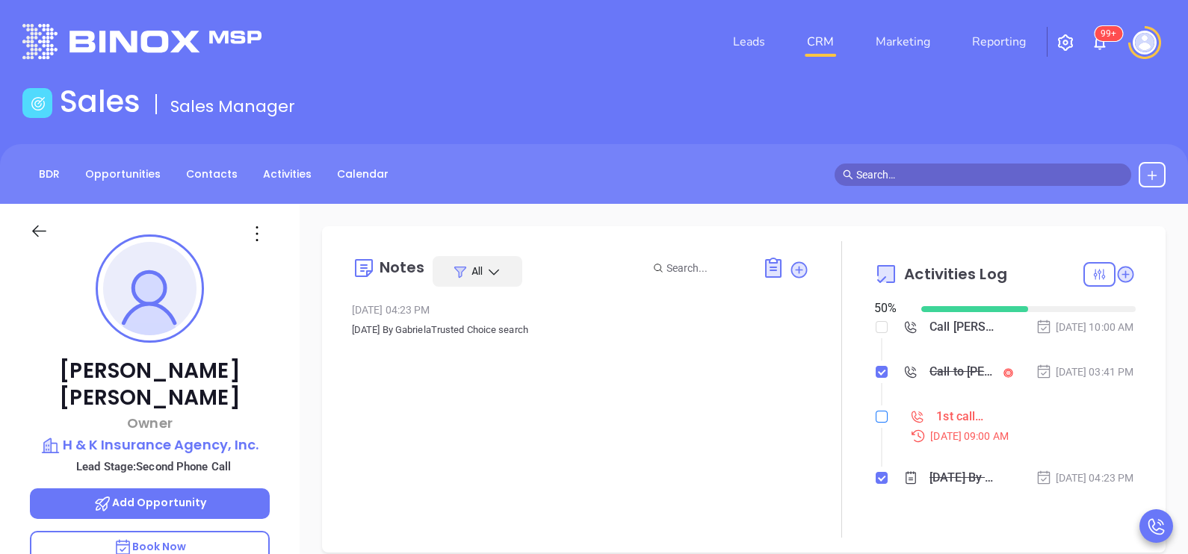
click at [876, 423] on input "checkbox" at bounding box center [882, 417] width 12 height 12
checkbox input "true"
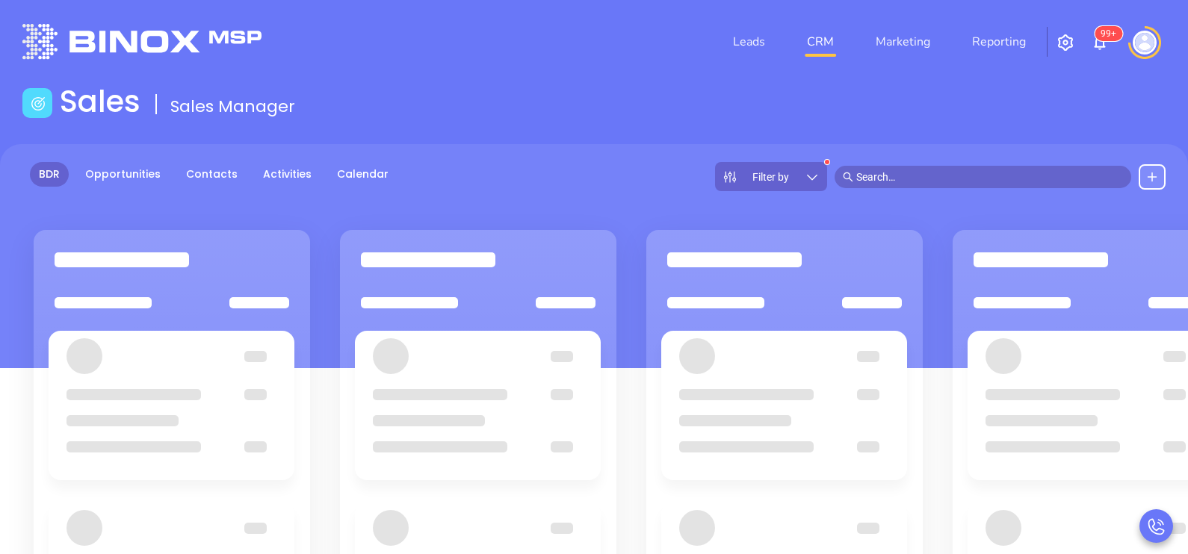
scroll to position [74, 0]
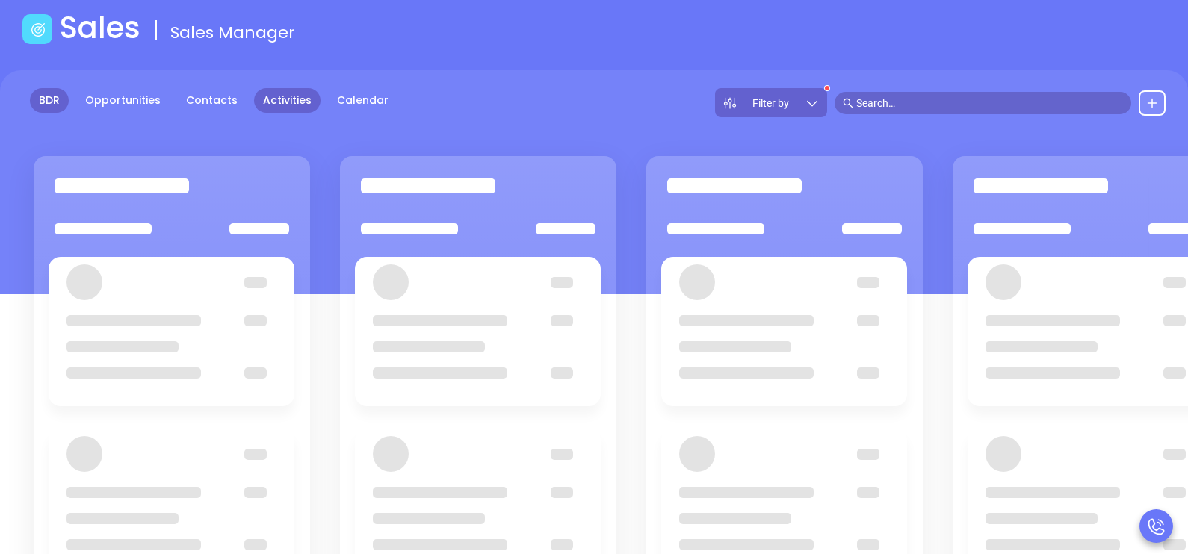
click at [293, 98] on link "Activities" at bounding box center [287, 100] width 66 height 25
